Goal: Check status: Check status

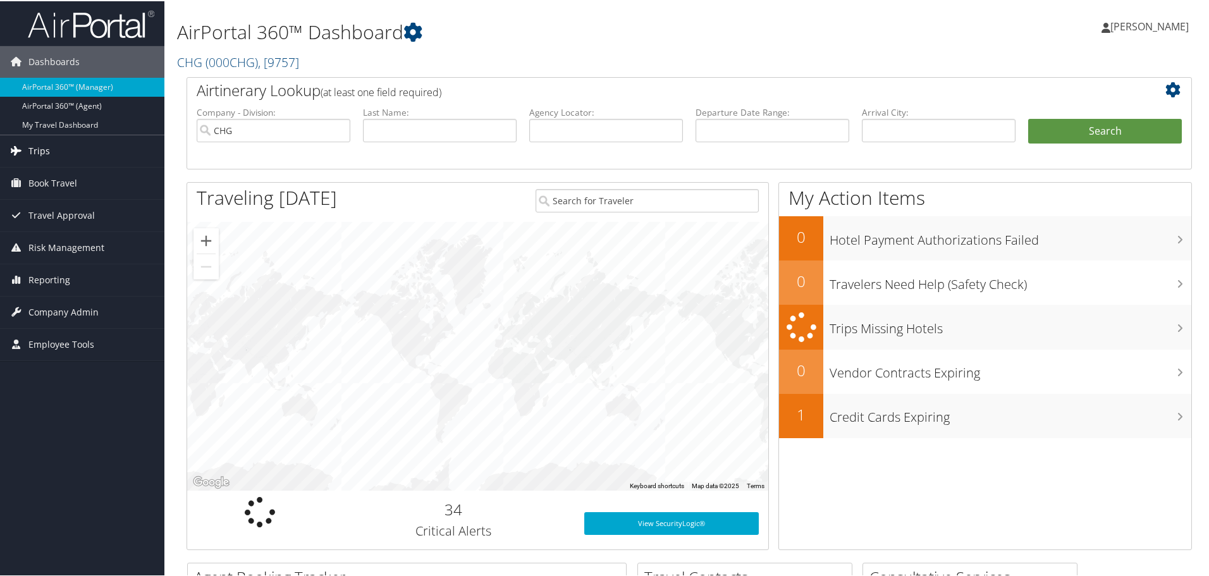
click at [53, 149] on link "Trips" at bounding box center [82, 150] width 164 height 32
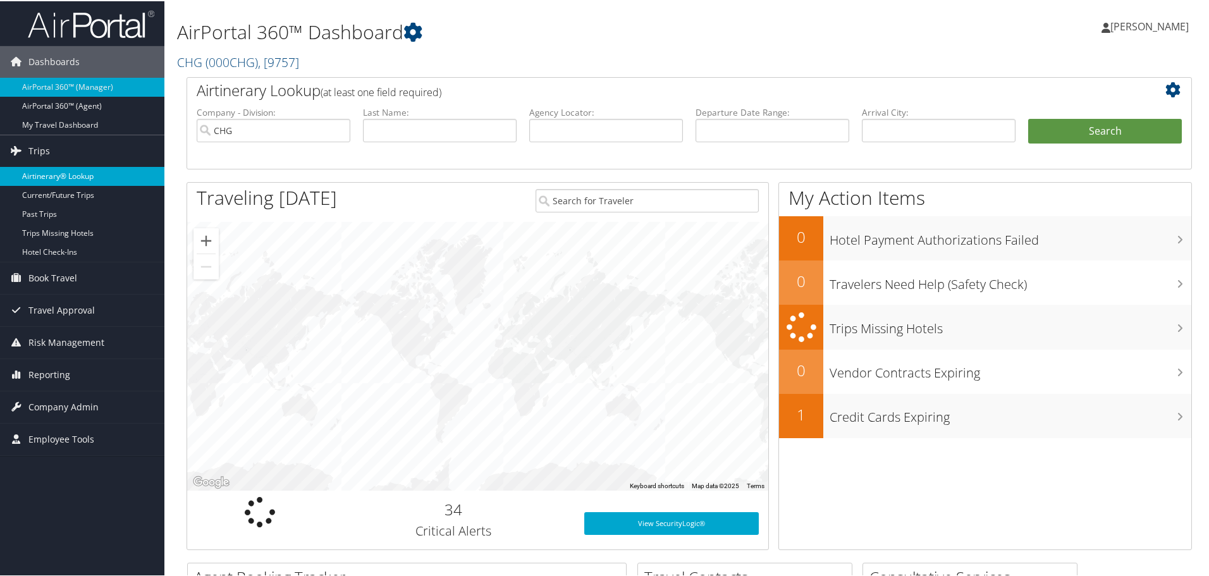
click at [63, 174] on link "Airtinerary® Lookup" at bounding box center [82, 175] width 164 height 19
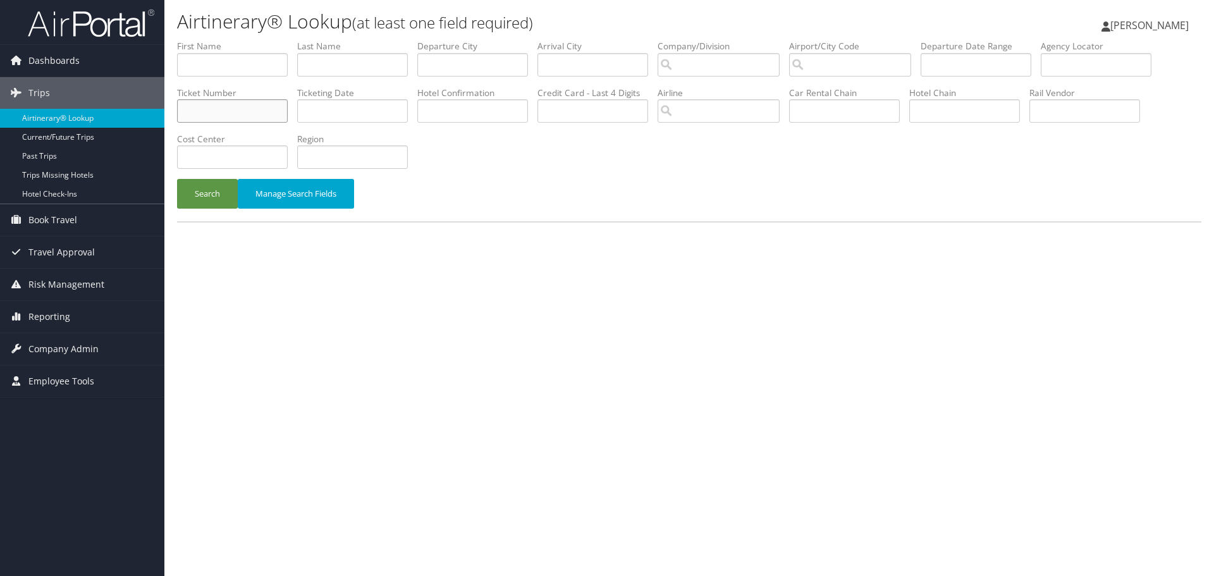
click at [235, 113] on input "text" at bounding box center [232, 110] width 111 height 23
paste input "0017264714336"
type input "0017264714336"
click at [205, 199] on button "Search" at bounding box center [207, 194] width 61 height 30
